Goal: Find contact information: Find contact information

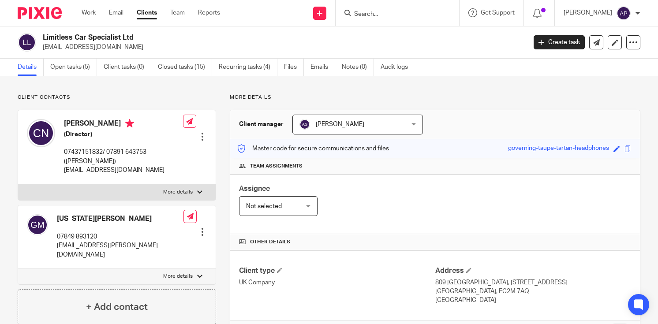
click at [371, 15] on input "Search" at bounding box center [392, 15] width 79 height 8
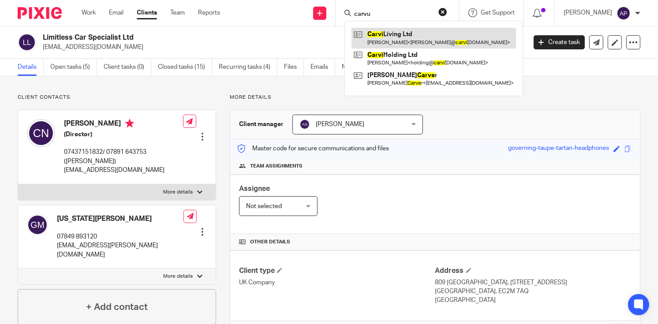
type input "carvu"
click at [399, 34] on link at bounding box center [434, 38] width 165 height 20
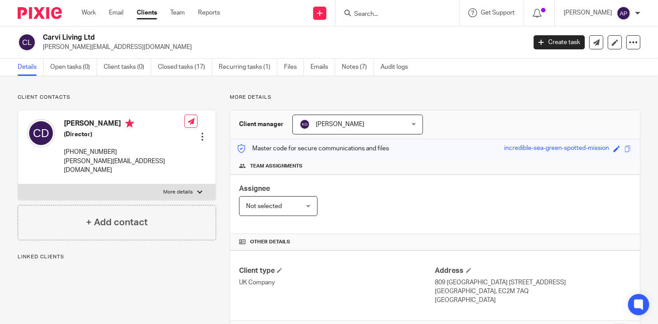
drag, startPoint x: 43, startPoint y: 38, endPoint x: 98, endPoint y: 35, distance: 54.8
click at [98, 35] on h2 "Carvi Living Ltd" at bounding box center [234, 37] width 382 height 9
copy h2 "Carvi Living Ltd"
click at [374, 15] on input "Search" at bounding box center [392, 15] width 79 height 8
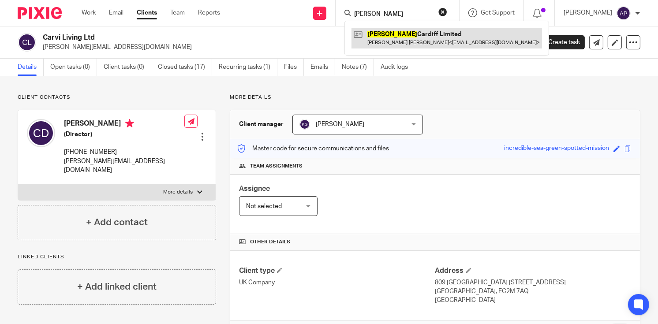
type input "COOKE"
click at [424, 40] on link at bounding box center [447, 38] width 191 height 20
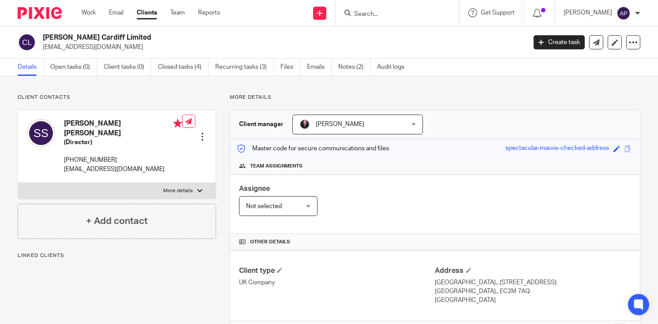
drag, startPoint x: 43, startPoint y: 40, endPoint x: 125, endPoint y: 40, distance: 81.6
click at [125, 40] on h2 "Cooke Cardiff Limited" at bounding box center [234, 37] width 382 height 9
copy h2 "Cooke Cardiff Limited"
click at [378, 14] on input "Search" at bounding box center [392, 15] width 79 height 8
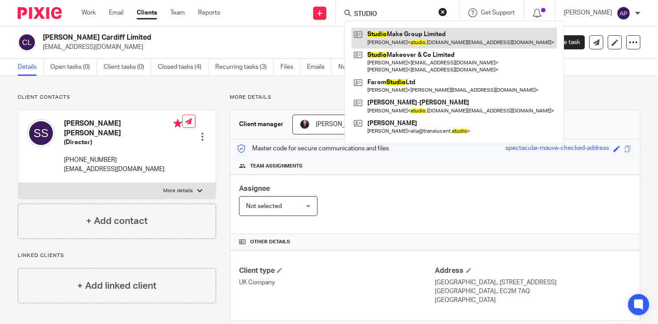
type input "STUDIO"
click at [441, 37] on link at bounding box center [455, 38] width 206 height 20
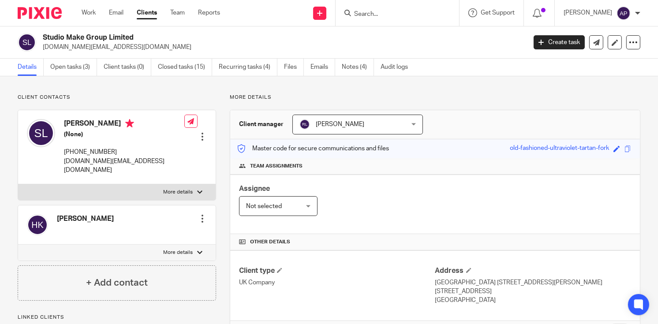
drag, startPoint x: 0, startPoint y: 0, endPoint x: 141, endPoint y: 38, distance: 146.1
click at [141, 38] on div "Studio Make Group Limited studio.make.group@gmail.com" at bounding box center [269, 42] width 503 height 19
copy h2 "Studio Make Group Limited"
drag, startPoint x: 43, startPoint y: 46, endPoint x: 157, endPoint y: 45, distance: 113.9
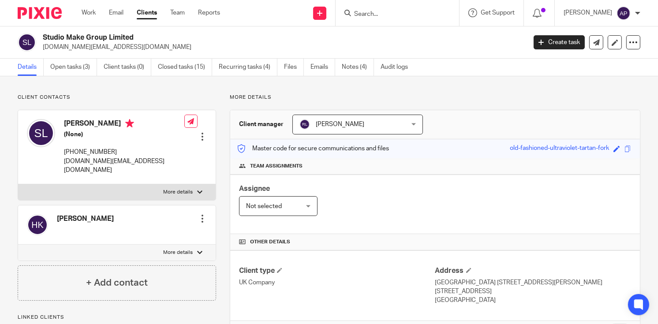
click at [157, 45] on p "studio.make.group@gmail.com" at bounding box center [282, 47] width 478 height 9
copy p "studio.make.group@gmail.com"
click at [72, 125] on h4 "Sam Liu" at bounding box center [124, 124] width 120 height 11
click at [72, 123] on h4 "Sam Liu" at bounding box center [124, 124] width 120 height 11
click at [72, 122] on h4 "Sam Liu" at bounding box center [124, 124] width 120 height 11
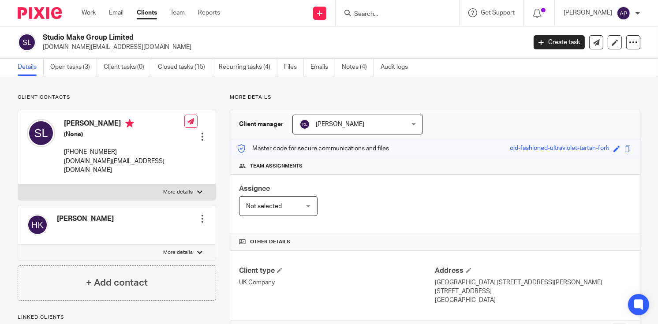
click at [72, 122] on h4 "Sam Liu" at bounding box center [124, 124] width 120 height 11
copy h4 "Sam"
click at [370, 13] on input "Search" at bounding box center [392, 15] width 79 height 8
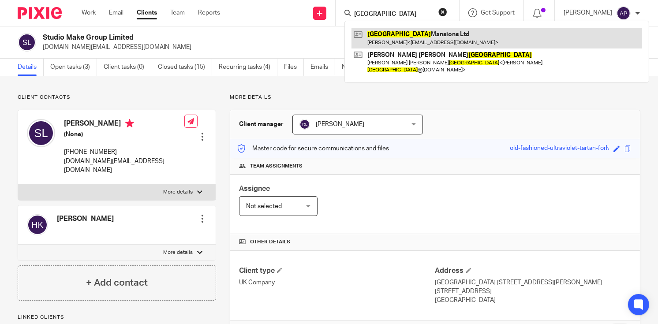
type input "norfolk"
click at [415, 40] on link at bounding box center [497, 38] width 291 height 20
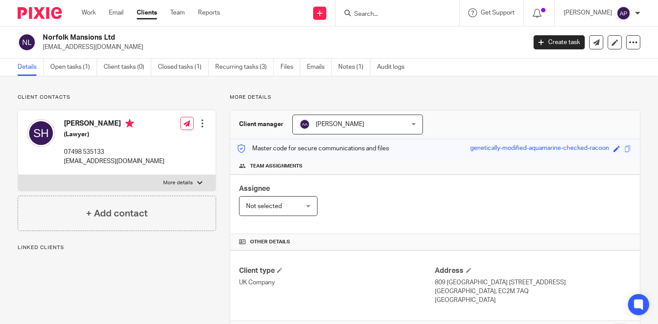
drag, startPoint x: 42, startPoint y: 37, endPoint x: 121, endPoint y: 37, distance: 78.6
click at [121, 37] on h2 "Norfolk Mansions Ltd" at bounding box center [234, 37] width 382 height 9
copy h2 "Norfolk Mansions Ltd"
drag, startPoint x: 43, startPoint y: 45, endPoint x: 132, endPoint y: 46, distance: 89.6
click at [132, 46] on p "[EMAIL_ADDRESS][DOMAIN_NAME]" at bounding box center [282, 47] width 478 height 9
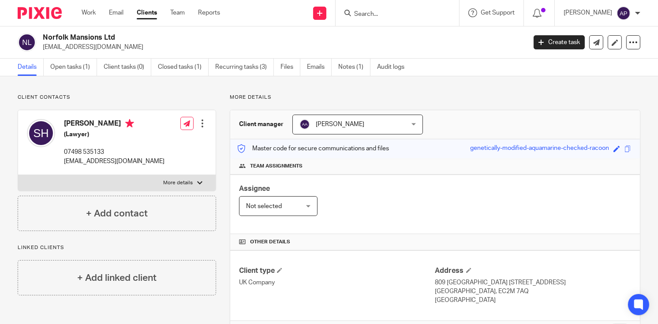
copy p "[EMAIL_ADDRESS][DOMAIN_NAME]"
click at [74, 122] on h4 "[PERSON_NAME]" at bounding box center [114, 124] width 101 height 11
copy h4 "Sameer"
click at [384, 15] on input "Search" at bounding box center [392, 15] width 79 height 8
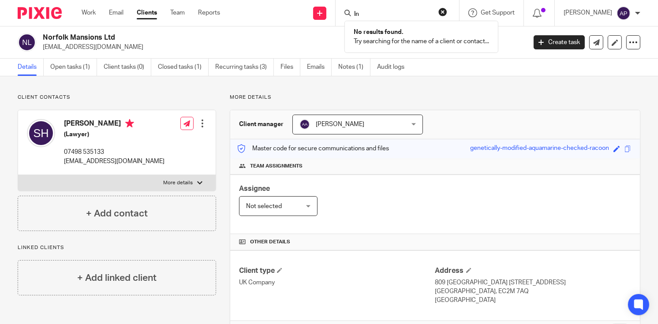
type input "l"
type input "landlord keygas"
click at [447, 11] on button "reset" at bounding box center [443, 12] width 9 height 9
click at [381, 15] on input "Search" at bounding box center [392, 15] width 79 height 8
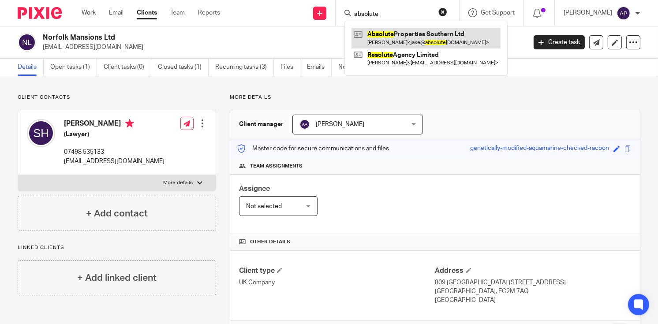
type input "absolute"
click at [443, 43] on link at bounding box center [426, 38] width 149 height 20
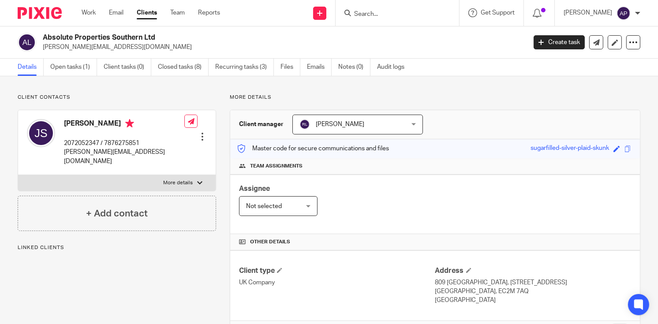
drag, startPoint x: 42, startPoint y: 37, endPoint x: 165, endPoint y: 37, distance: 123.1
click at [165, 37] on h2 "Absolute Properties Southern Ltd" at bounding box center [234, 37] width 382 height 9
copy h2 "Absolute Properties Southern Ltd"
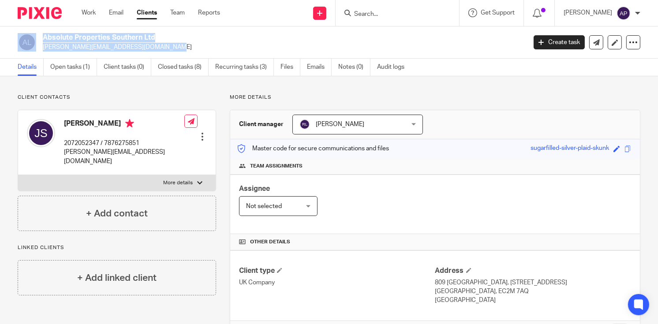
drag, startPoint x: 39, startPoint y: 47, endPoint x: 129, endPoint y: 46, distance: 90.0
click at [129, 46] on div "Absolute Properties Southern Ltd jake@absolutereg.co.uk" at bounding box center [269, 42] width 503 height 19
copy div "Absolute Properties Southern Ltd jake@absolutereg.co.uk"
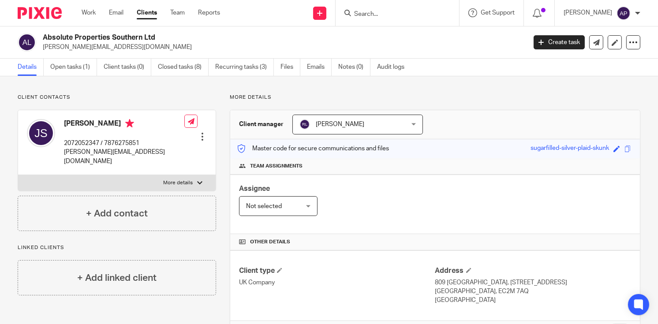
click at [74, 123] on h4 "Jake Smith" at bounding box center [124, 124] width 120 height 11
click at [75, 123] on h4 "Jake Smith" at bounding box center [124, 124] width 120 height 11
click at [67, 120] on h4 "Jake Smith" at bounding box center [124, 124] width 120 height 11
copy h4 "Jake"
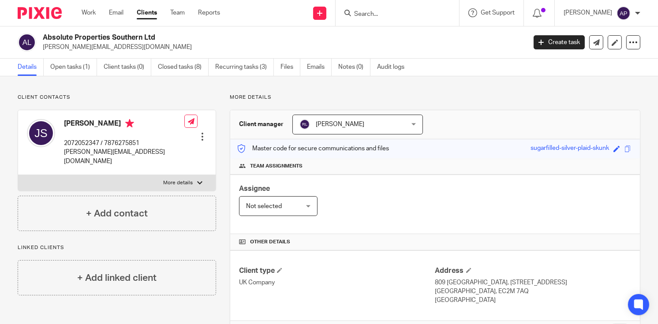
click at [368, 11] on input "Search" at bounding box center [392, 15] width 79 height 8
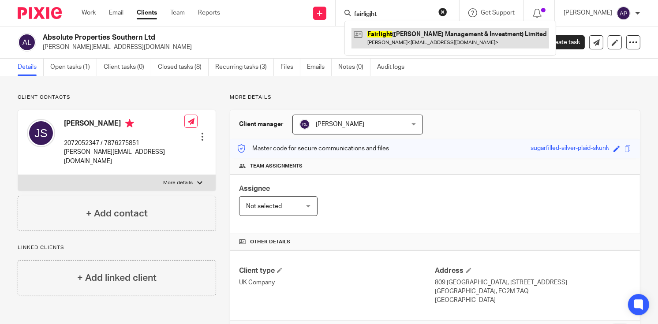
type input "fairligjht"
click at [413, 34] on link at bounding box center [451, 38] width 198 height 20
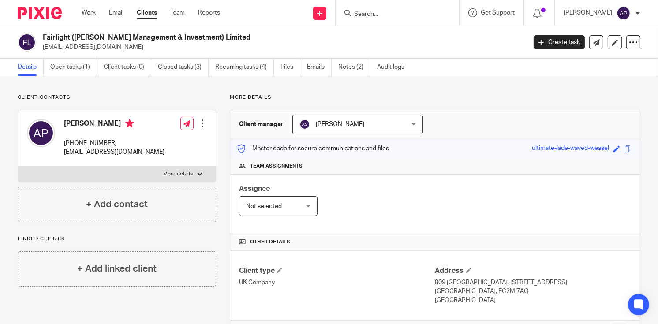
drag, startPoint x: 43, startPoint y: 37, endPoint x: 234, endPoint y: 37, distance: 191.1
click at [234, 37] on h2 "Fairlight (Cosimo Management & Investment) Limited" at bounding box center [234, 37] width 382 height 9
copy h2 "Fairlight (Cosimo Management & Investment) Limited"
drag, startPoint x: 41, startPoint y: 44, endPoint x: 120, endPoint y: 45, distance: 78.1
click at [120, 45] on div "Fairlight (Cosimo Management & Investment) Limited tonypadgett1@gmail.com" at bounding box center [269, 42] width 503 height 19
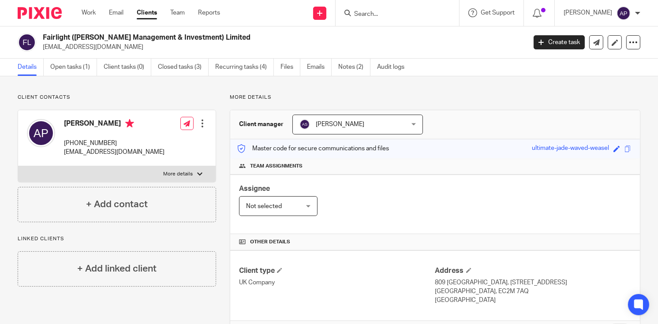
copy p "tonypadgett1@gmail.com"
click at [121, 45] on p "tonypadgett1@gmail.com" at bounding box center [282, 47] width 478 height 9
click at [46, 48] on p "tonypadgett1@gmail.com" at bounding box center [282, 47] width 478 height 9
drag, startPoint x: 46, startPoint y: 48, endPoint x: 139, endPoint y: 52, distance: 93.2
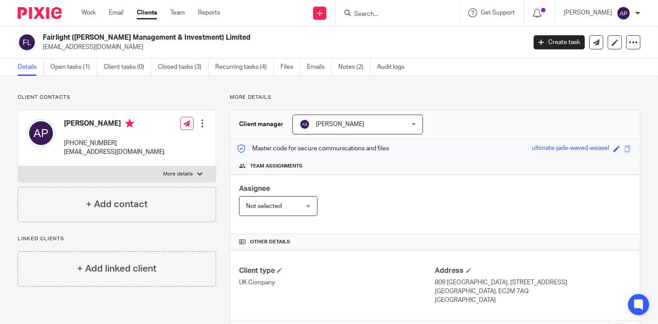
click at [139, 53] on div "Fairlight (Cosimo Management & Investment) Limited tonypadgett1@gmail.com Creat…" at bounding box center [329, 42] width 658 height 32
drag, startPoint x: 114, startPoint y: 46, endPoint x: 44, endPoint y: 49, distance: 70.2
click at [44, 49] on p "tonypadgett1@gmail.com" at bounding box center [282, 47] width 478 height 9
copy p "tonypadgett1@gmail.com"
click at [74, 123] on h4 "Anthony Graham Padgett" at bounding box center [114, 124] width 101 height 11
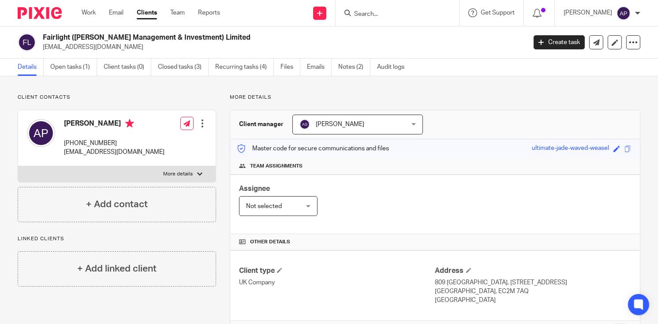
click at [74, 123] on h4 "Anthony Graham Padgett" at bounding box center [114, 124] width 101 height 11
copy h4 "Anthony"
click at [369, 15] on input "Search" at bounding box center [392, 15] width 79 height 8
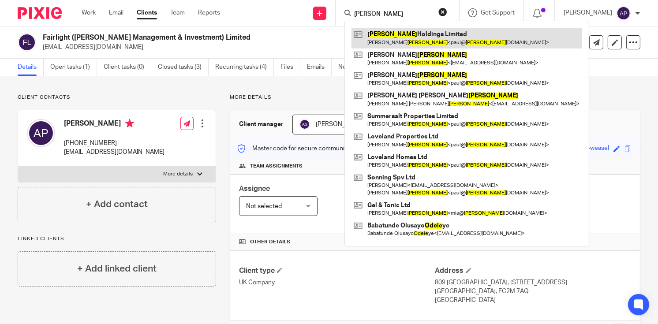
type input "odell"
click at [414, 34] on link at bounding box center [467, 38] width 231 height 20
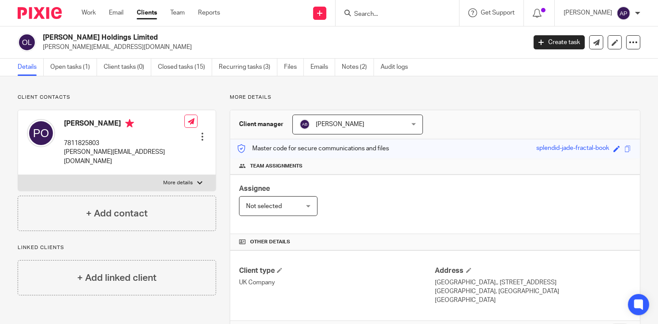
drag, startPoint x: 44, startPoint y: 38, endPoint x: 129, endPoint y: 38, distance: 85.2
click at [129, 38] on h2 "Odell Holdings Limited" at bounding box center [234, 37] width 382 height 9
copy h2 "Odell Holdings Limited"
drag, startPoint x: 43, startPoint y: 46, endPoint x: 127, endPoint y: 45, distance: 83.9
click at [127, 45] on p "paul@odellholdings.co.uk" at bounding box center [282, 47] width 478 height 9
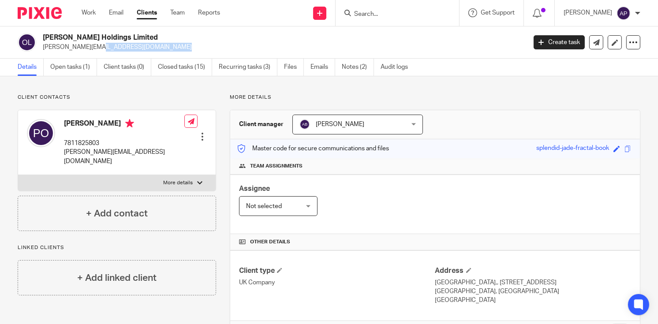
copy p "paul@odellholdings.co.uk"
click at [71, 123] on h4 "Paul Odell" at bounding box center [124, 124] width 120 height 11
copy h4 "Paul"
click at [383, 16] on input "Search" at bounding box center [392, 15] width 79 height 8
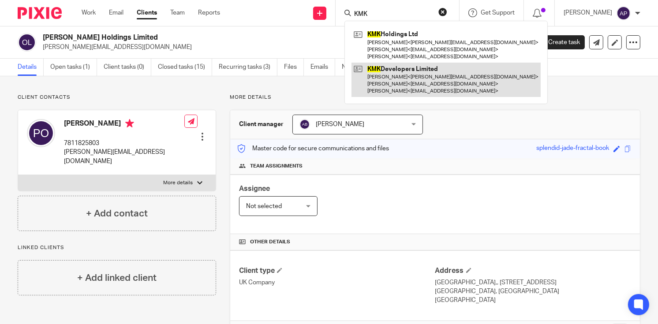
type input "KMK"
click at [403, 74] on link at bounding box center [446, 80] width 189 height 35
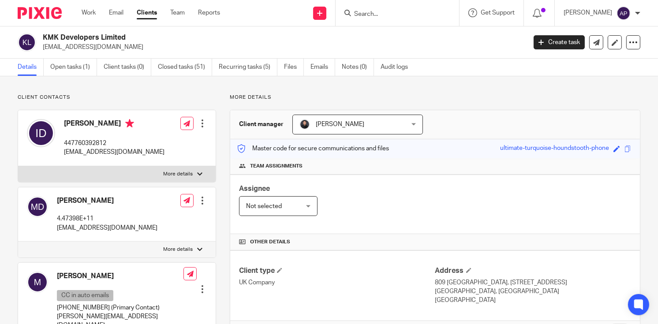
drag, startPoint x: 44, startPoint y: 34, endPoint x: 145, endPoint y: 36, distance: 101.1
click at [144, 36] on h2 "KMK Developers Limited" at bounding box center [234, 37] width 382 height 9
copy h2 "KMK Developers Limited"
drag, startPoint x: 41, startPoint y: 46, endPoint x: 127, endPoint y: 46, distance: 85.6
click at [127, 46] on div "KMK Developers Limited [EMAIL_ADDRESS][DOMAIN_NAME]" at bounding box center [269, 42] width 503 height 19
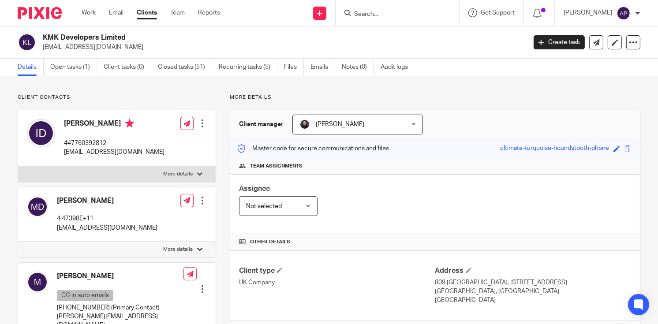
copy p "[EMAIL_ADDRESS][DOMAIN_NAME]"
click at [78, 123] on h4 "[PERSON_NAME]" at bounding box center [114, 124] width 101 height 11
copy h4 "[PERSON_NAME]"
click at [566, 6] on div "[PERSON_NAME] My profile Email integration Logout" at bounding box center [602, 13] width 94 height 26
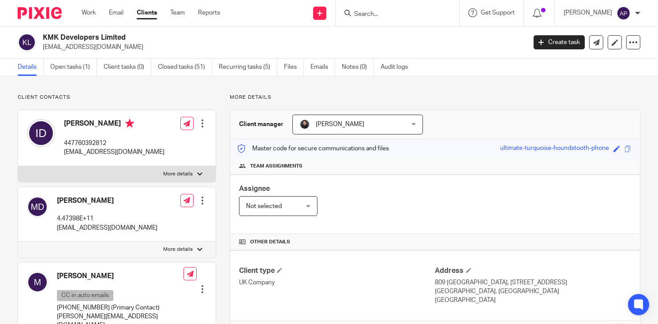
click at [371, 16] on input "Search" at bounding box center [392, 15] width 79 height 8
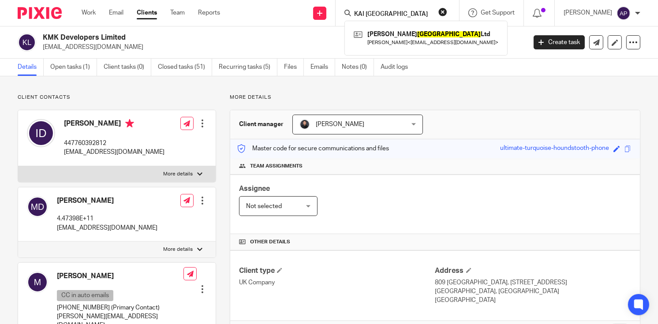
type input "KAI [GEOGRAPHIC_DATA]"
click at [384, 40] on link at bounding box center [426, 38] width 149 height 20
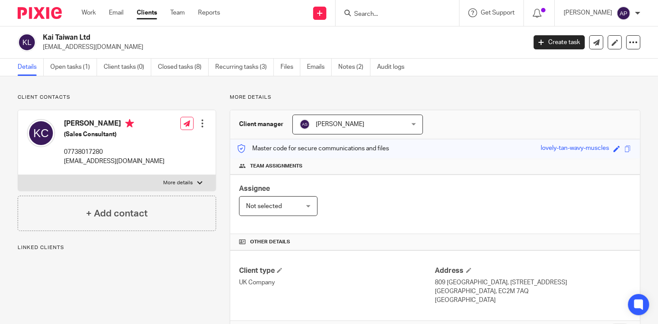
click at [101, 37] on h2 "Kai Taiwan Ltd" at bounding box center [234, 37] width 382 height 9
drag, startPoint x: 51, startPoint y: 46, endPoint x: 118, endPoint y: 46, distance: 67.5
click at [118, 46] on div "Kai Taiwan Ltd [EMAIL_ADDRESS][DOMAIN_NAME]" at bounding box center [269, 42] width 503 height 19
copy p "[EMAIL_ADDRESS][DOMAIN_NAME]"
drag, startPoint x: 64, startPoint y: 121, endPoint x: 88, endPoint y: 121, distance: 24.3
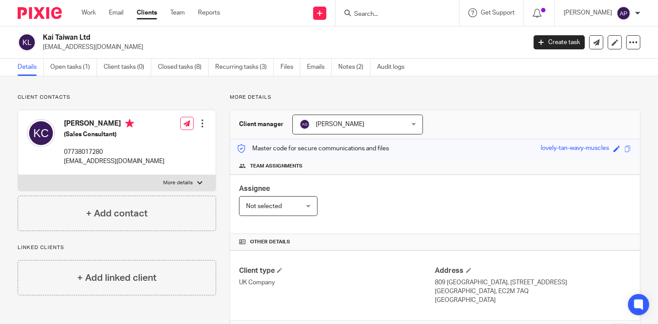
click at [88, 121] on h4 "Kai Jen Chuang" at bounding box center [114, 124] width 101 height 11
copy h4 "Kai Jen"
click at [410, 18] on form at bounding box center [400, 13] width 94 height 11
click at [392, 13] on input "Search" at bounding box center [392, 15] width 79 height 8
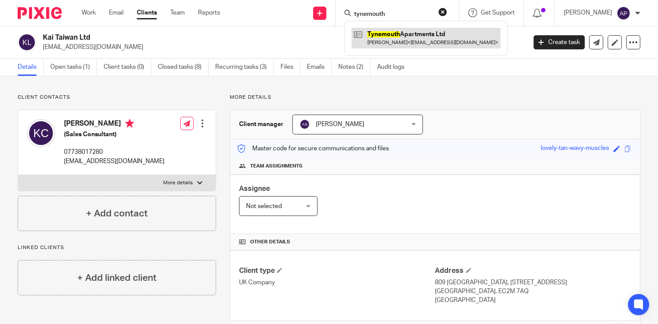
type input "tynemouth"
click at [398, 40] on link at bounding box center [426, 38] width 149 height 20
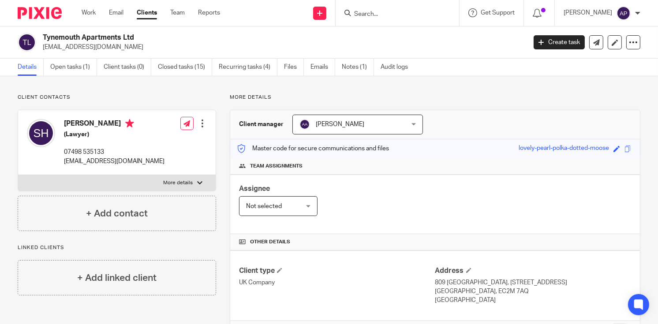
drag, startPoint x: 42, startPoint y: 46, endPoint x: 126, endPoint y: 49, distance: 83.5
click at [126, 49] on div "Tynemouth Apartments Ltd [EMAIL_ADDRESS][DOMAIN_NAME]" at bounding box center [269, 42] width 503 height 19
copy p "[EMAIL_ADDRESS][DOMAIN_NAME]"
click at [74, 120] on h4 "[PERSON_NAME]" at bounding box center [114, 124] width 101 height 11
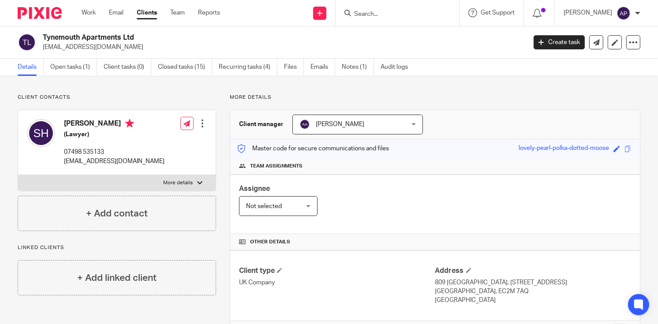
copy h4 "Sameer"
click at [380, 11] on input "Search" at bounding box center [392, 15] width 79 height 8
type input "m"
